Goal: Task Accomplishment & Management: Manage account settings

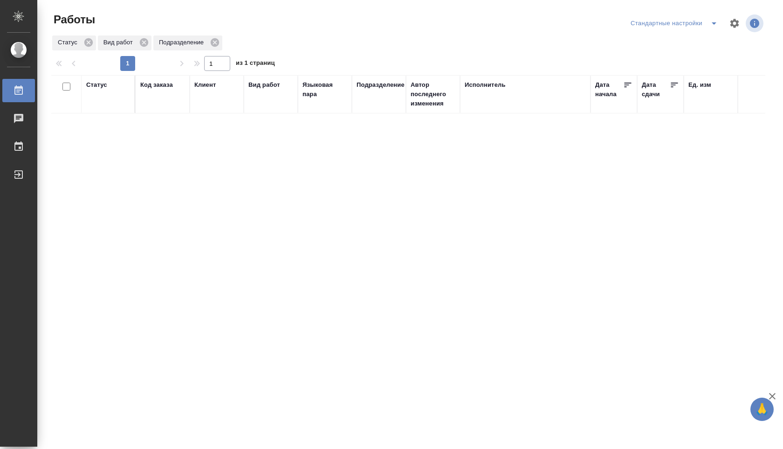
click at [707, 19] on button "split button" at bounding box center [714, 23] width 19 height 15
click at [689, 40] on li "В работе" at bounding box center [674, 42] width 97 height 15
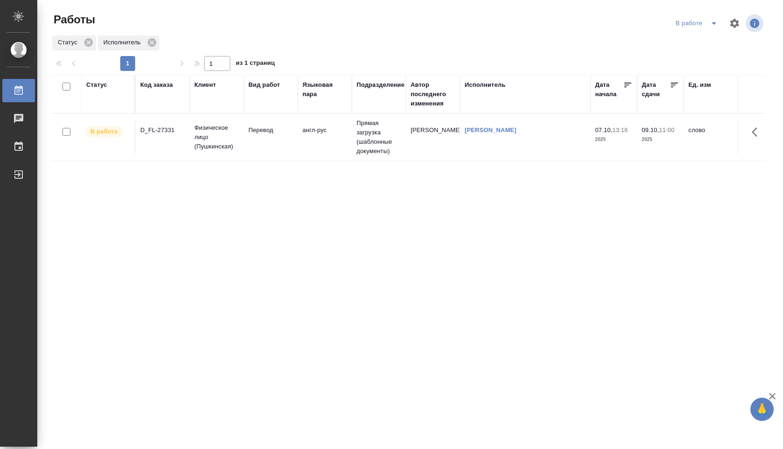
click at [468, 151] on td "Шувалова Анна" at bounding box center [525, 137] width 131 height 33
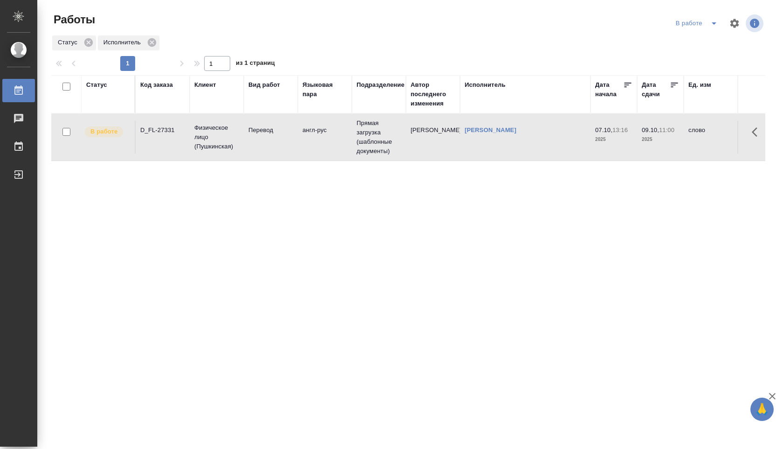
click at [468, 151] on td "Шувалова Анна" at bounding box center [525, 137] width 131 height 33
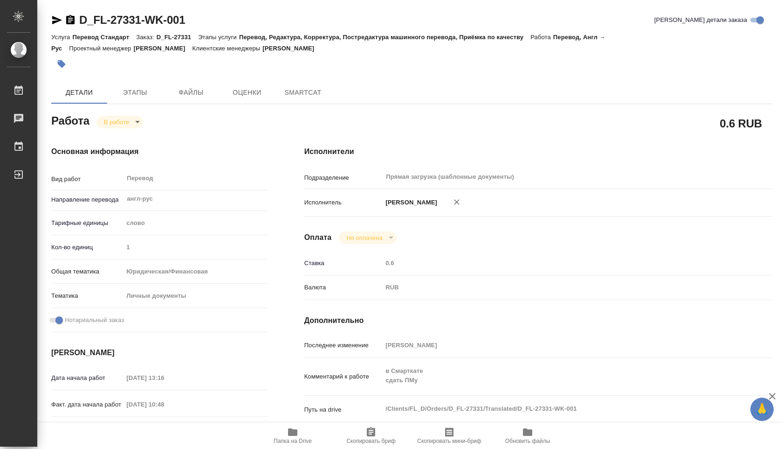
type textarea "x"
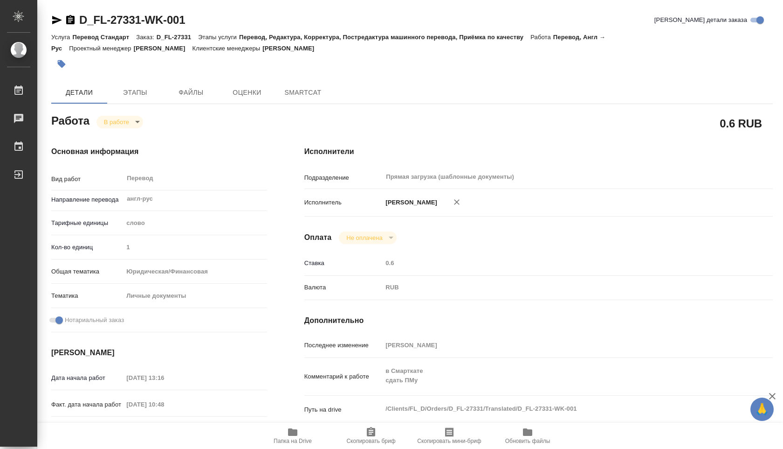
type textarea "x"
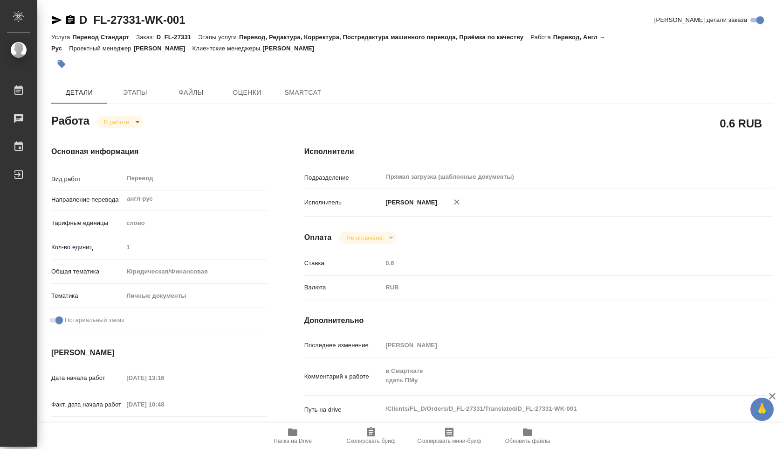
type textarea "x"
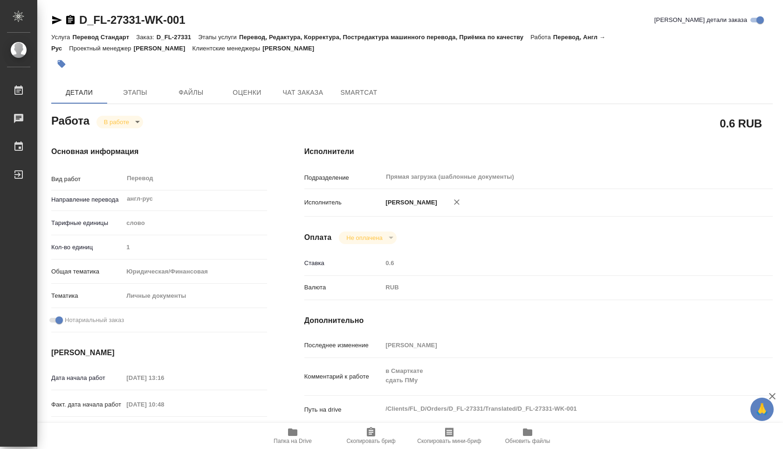
type textarea "x"
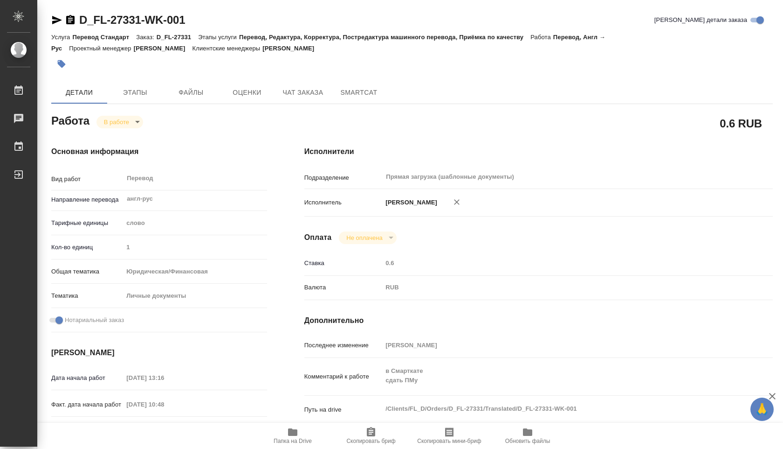
click at [286, 425] on button "Папка на Drive" at bounding box center [293, 435] width 78 height 26
type textarea "x"
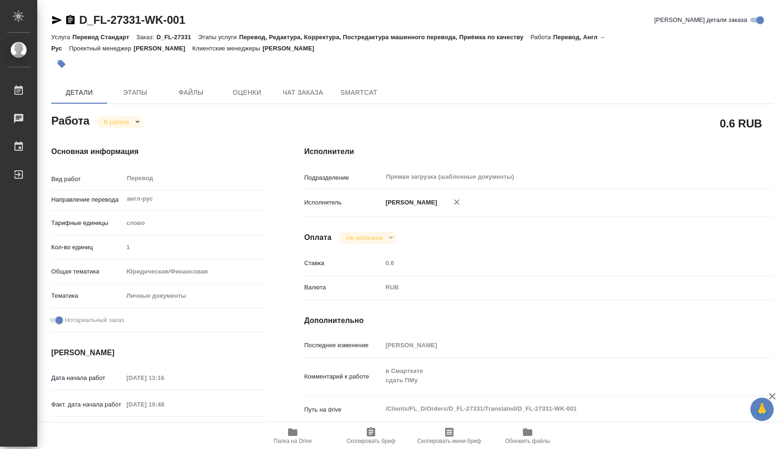
type textarea "x"
